Goal: Check status: Check status

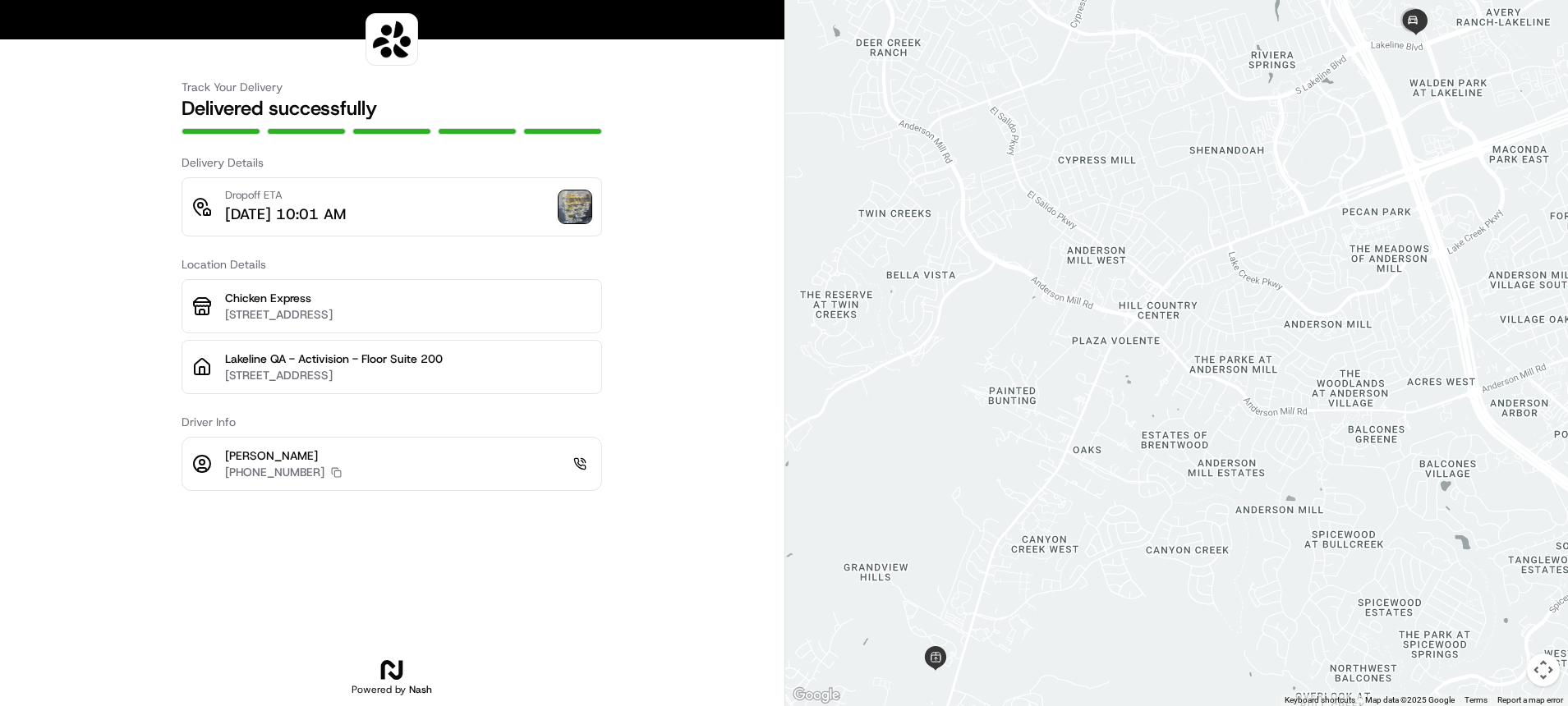
click at [574, 207] on img at bounding box center [574, 207] width 33 height 33
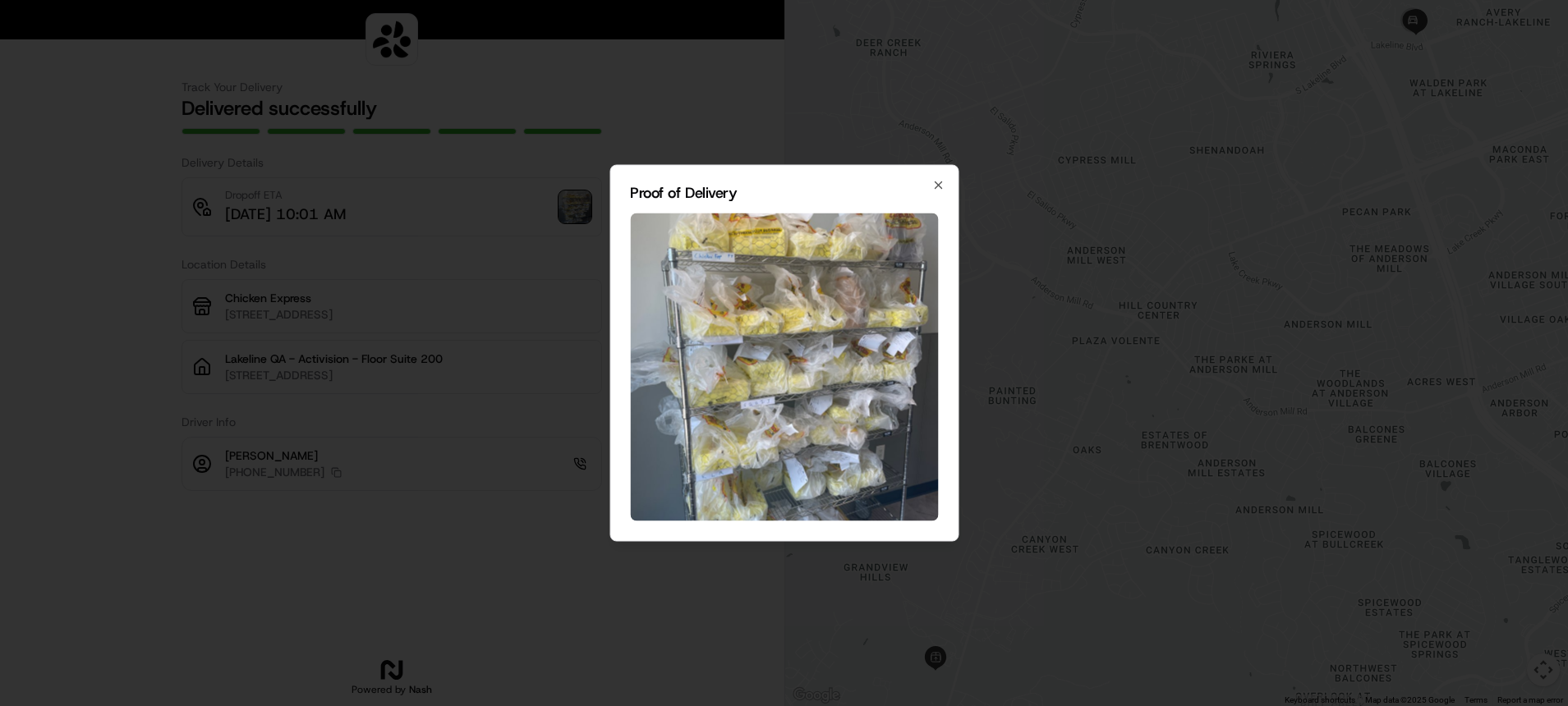
click at [842, 334] on img at bounding box center [783, 367] width 308 height 308
click at [769, 311] on img at bounding box center [783, 367] width 308 height 308
click at [763, 305] on img at bounding box center [783, 367] width 308 height 308
click at [721, 272] on img at bounding box center [783, 367] width 308 height 308
click at [487, 211] on div at bounding box center [784, 353] width 1568 height 706
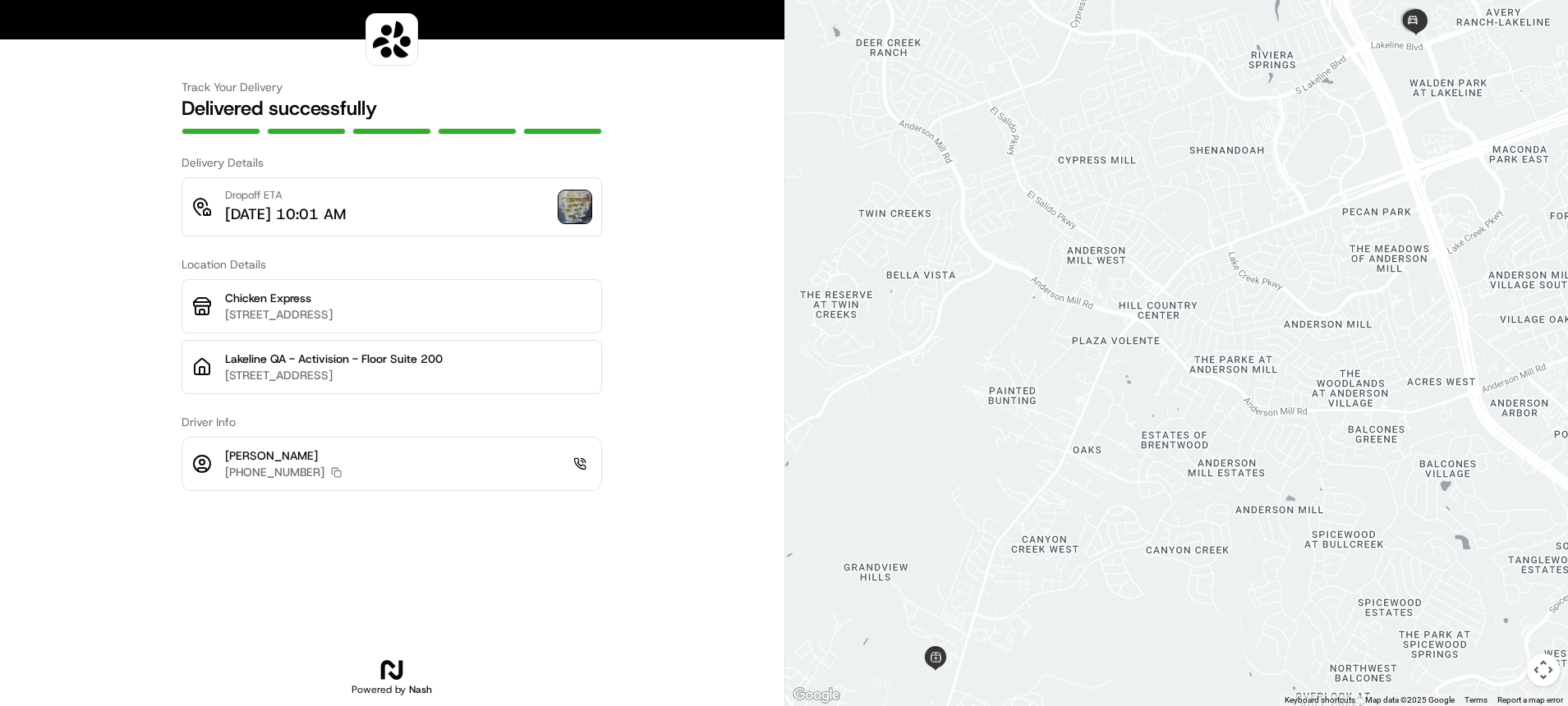
click at [575, 204] on img at bounding box center [574, 207] width 33 height 33
